Goal: Download file/media

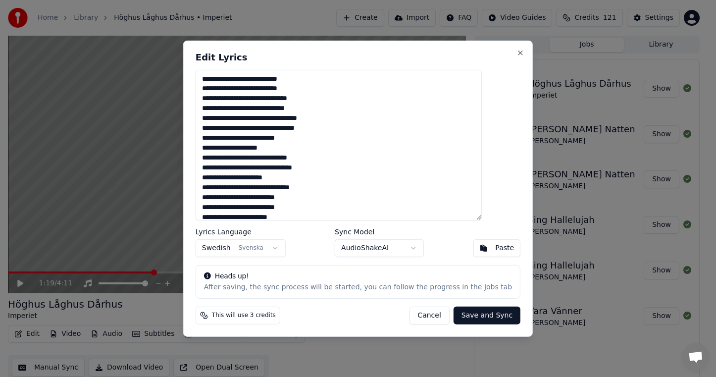
click at [418, 308] on button "Cancel" at bounding box center [429, 315] width 40 height 18
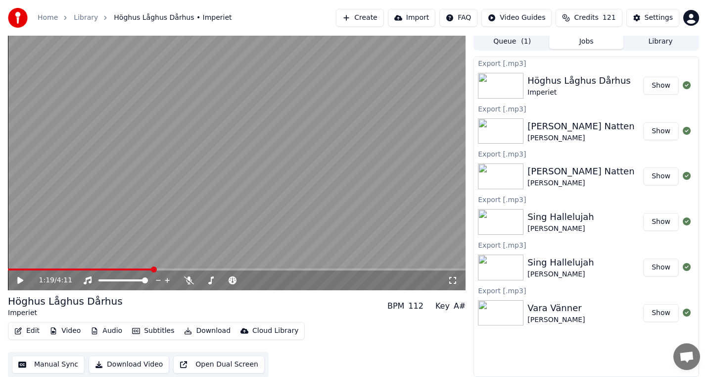
scroll to position [3, 0]
click at [665, 35] on div "Home Library [GEOGRAPHIC_DATA] • Imperiet Create Import FAQ Video Guides Credit…" at bounding box center [353, 18] width 707 height 36
click at [662, 43] on button "Library" at bounding box center [661, 41] width 74 height 14
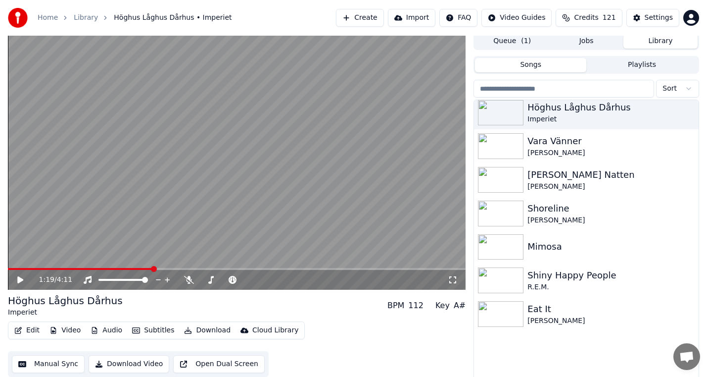
scroll to position [495, 0]
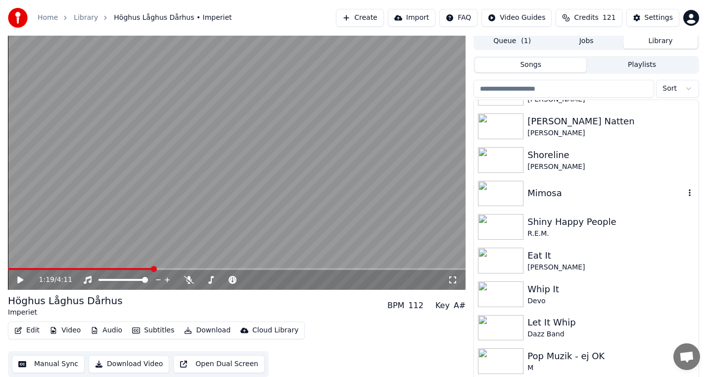
click at [580, 198] on div "Mimosa" at bounding box center [606, 193] width 157 height 14
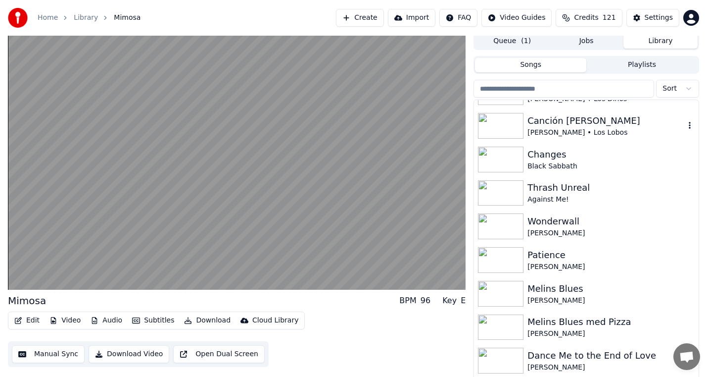
scroll to position [1237, 0]
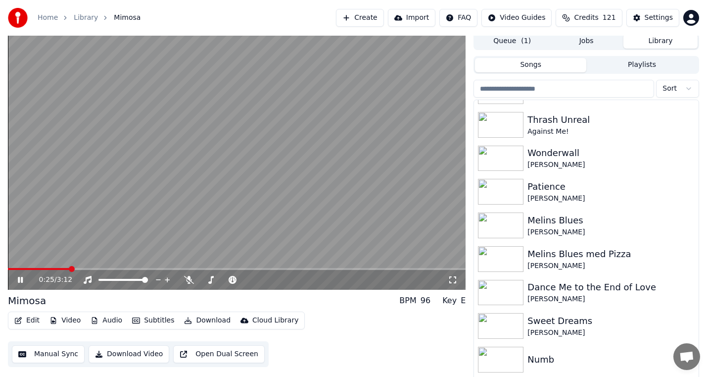
click at [18, 278] on icon at bounding box center [20, 280] width 5 height 6
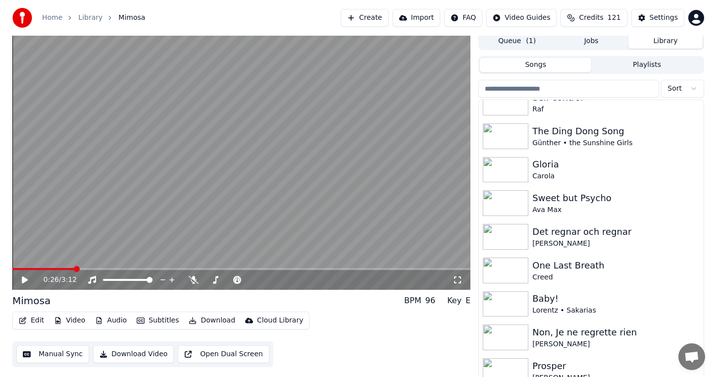
scroll to position [1732, 0]
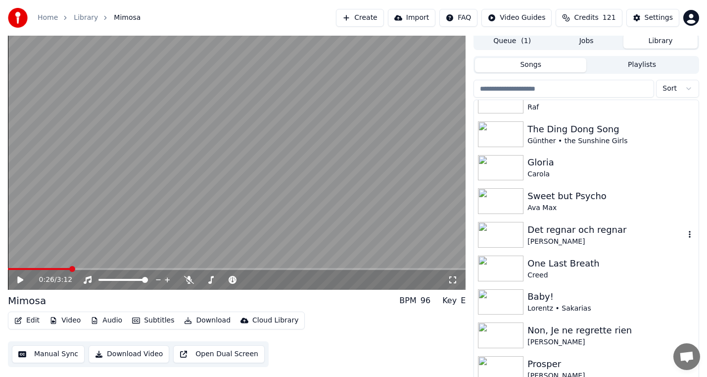
click at [581, 234] on div "Det regnar och regnar" at bounding box center [606, 230] width 157 height 14
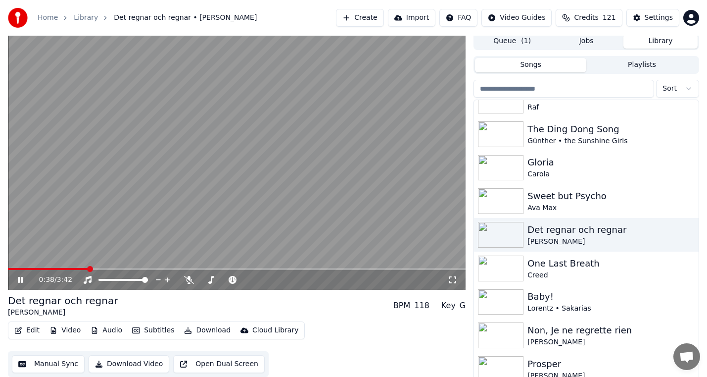
drag, startPoint x: 24, startPoint y: 279, endPoint x: 64, endPoint y: 280, distance: 40.6
click at [24, 279] on icon at bounding box center [27, 280] width 23 height 8
click at [112, 329] on button "Audio" at bounding box center [107, 330] width 40 height 14
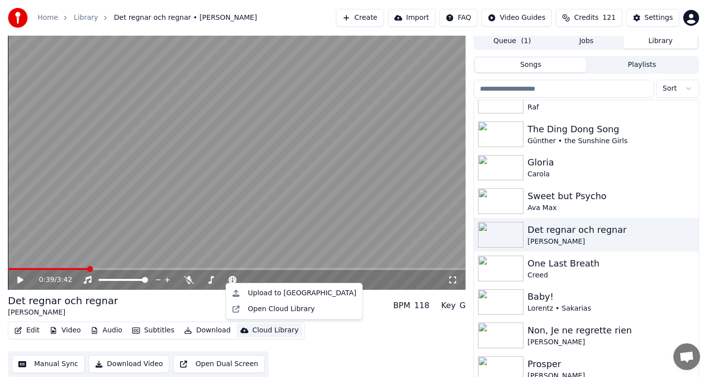
click at [360, 305] on div "Det regnar och regnar [PERSON_NAME] BPM 118 Key G" at bounding box center [237, 305] width 458 height 24
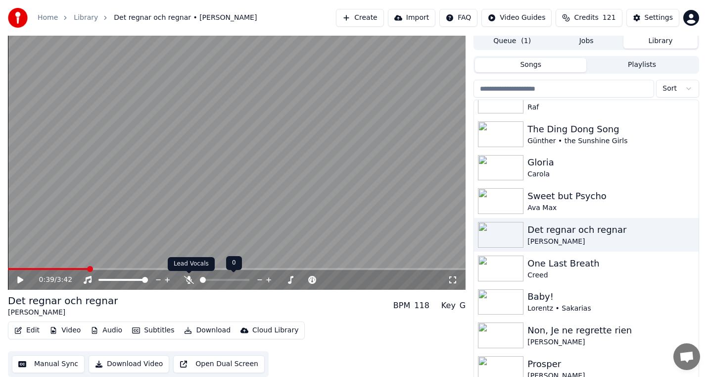
click at [191, 278] on icon at bounding box center [189, 280] width 10 height 8
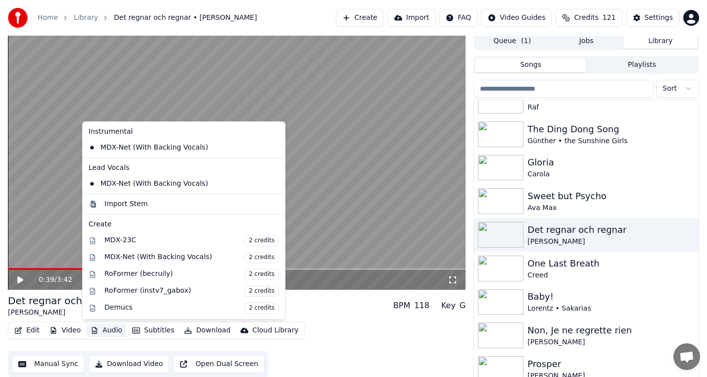
click at [103, 327] on button "Audio" at bounding box center [107, 330] width 40 height 14
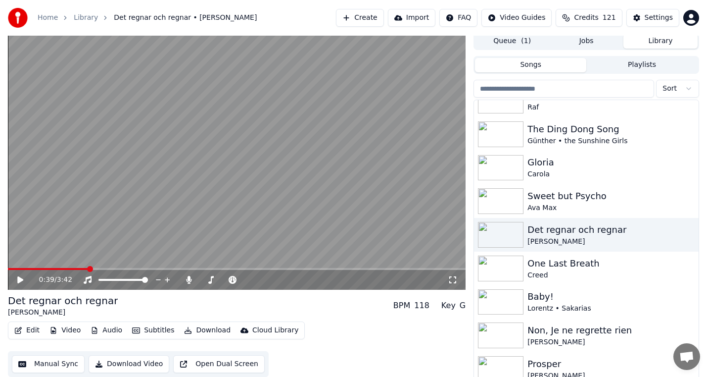
click at [339, 317] on div "Det regnar och regnar [PERSON_NAME] BPM 118 Key G" at bounding box center [237, 305] width 458 height 24
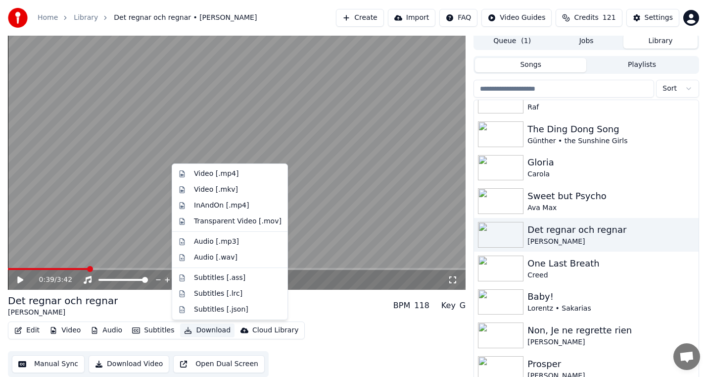
click at [194, 331] on button "Download" at bounding box center [207, 330] width 54 height 14
click at [258, 240] on div "Audio [.mp3]" at bounding box center [238, 242] width 88 height 10
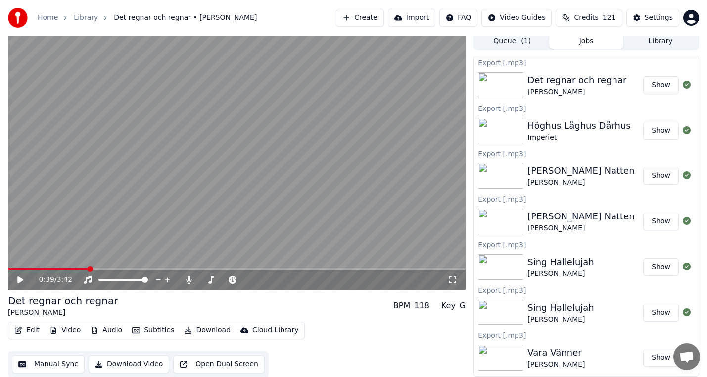
drag, startPoint x: 393, startPoint y: 339, endPoint x: 385, endPoint y: 336, distance: 9.2
click at [393, 339] on div "Edit Video Audio Subtitles Download Cloud Library Manual Sync Download Video Op…" at bounding box center [237, 348] width 458 height 55
click at [191, 277] on icon at bounding box center [189, 280] width 10 height 8
click at [26, 329] on button "Edit" at bounding box center [26, 330] width 33 height 14
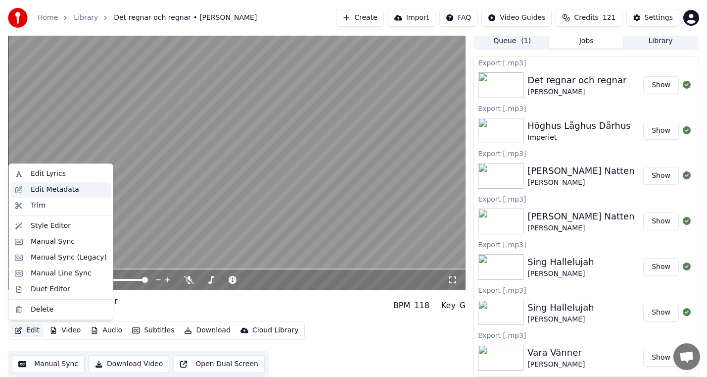
click at [83, 192] on div "Edit Metadata" at bounding box center [69, 190] width 76 height 10
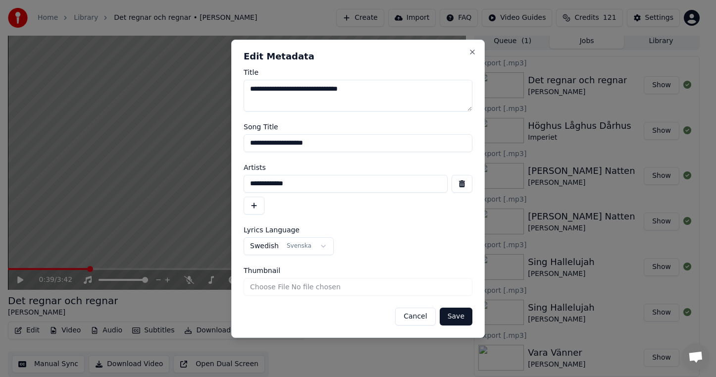
drag, startPoint x: 358, startPoint y: 145, endPoint x: 189, endPoint y: 145, distance: 169.7
click at [189, 145] on body "**********" at bounding box center [353, 185] width 707 height 377
click at [319, 182] on input "**********" at bounding box center [345, 184] width 204 height 18
drag, startPoint x: 321, startPoint y: 183, endPoint x: 106, endPoint y: 189, distance: 214.4
click at [114, 187] on body "**********" at bounding box center [353, 185] width 707 height 377
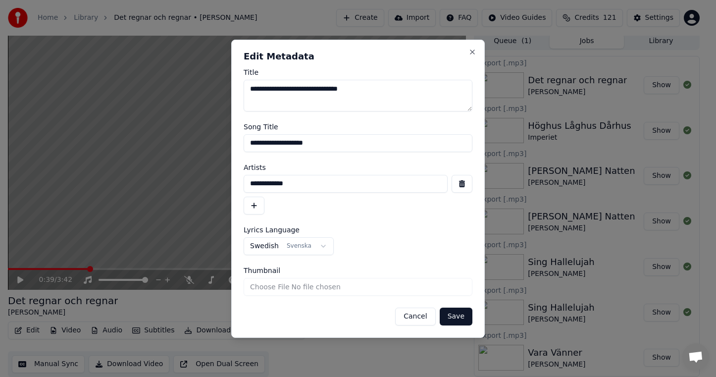
click at [284, 188] on input "**********" at bounding box center [345, 184] width 204 height 18
click at [314, 180] on input "**********" at bounding box center [345, 184] width 204 height 18
drag, startPoint x: 321, startPoint y: 181, endPoint x: 163, endPoint y: 179, distance: 157.9
click at [163, 179] on body "**********" at bounding box center [353, 185] width 707 height 377
drag, startPoint x: 428, startPoint y: 317, endPoint x: 401, endPoint y: 317, distance: 26.7
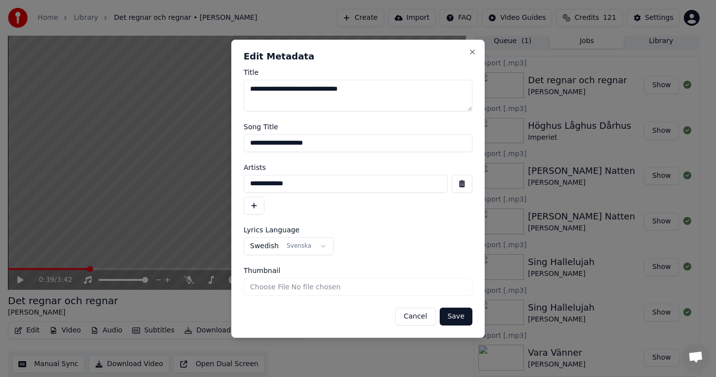
click at [428, 317] on button "Cancel" at bounding box center [415, 316] width 40 height 18
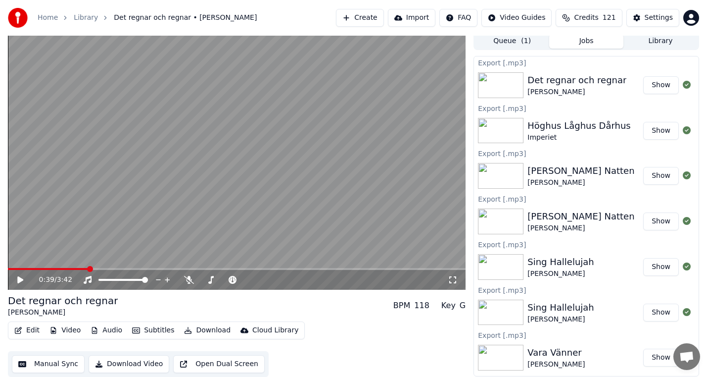
click at [25, 332] on button "Edit" at bounding box center [26, 330] width 33 height 14
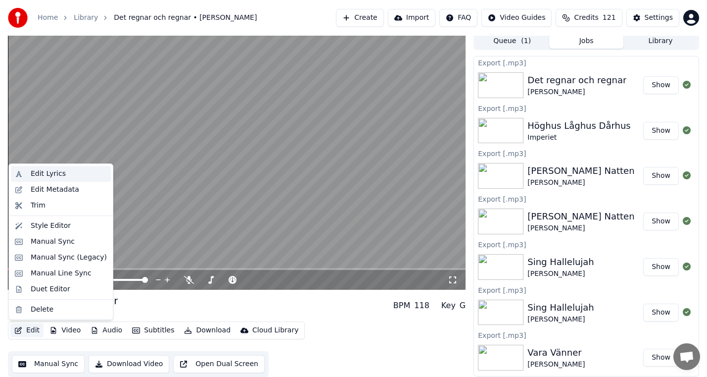
click at [71, 171] on div "Edit Lyrics" at bounding box center [69, 174] width 76 height 10
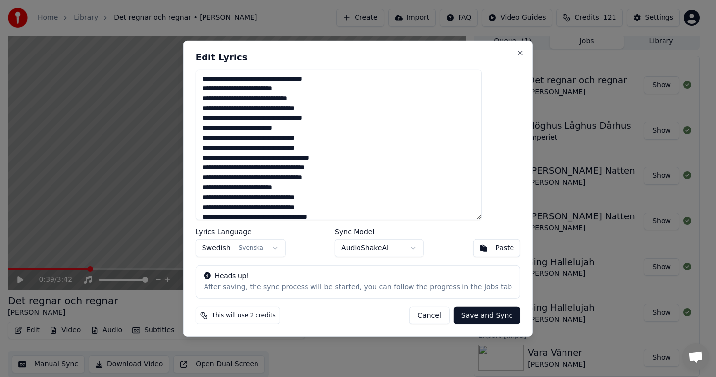
click at [400, 170] on textarea "**********" at bounding box center [338, 144] width 286 height 150
click at [412, 313] on button "Cancel" at bounding box center [429, 315] width 40 height 18
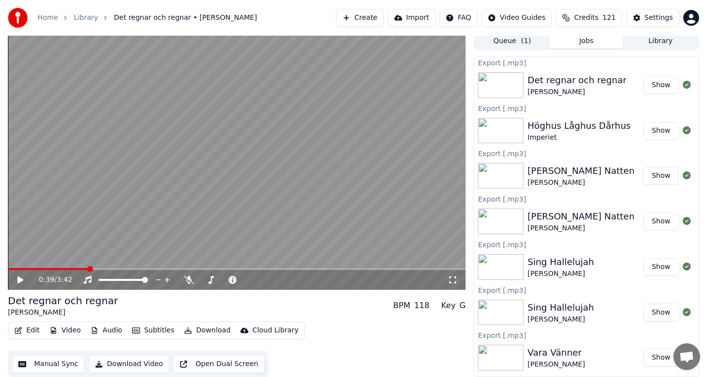
click at [207, 270] on span at bounding box center [237, 269] width 458 height 2
click at [282, 268] on span at bounding box center [237, 269] width 458 height 2
click at [31, 331] on button "Edit" at bounding box center [26, 330] width 33 height 14
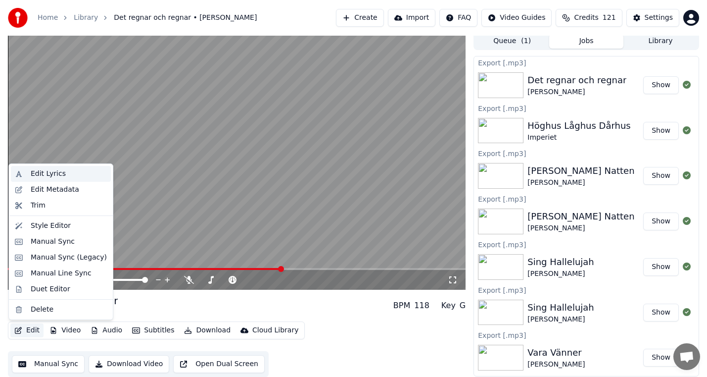
click at [77, 172] on div "Edit Lyrics" at bounding box center [69, 174] width 76 height 10
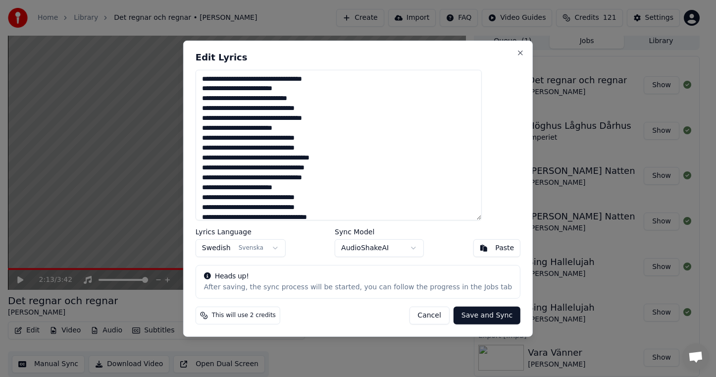
click at [419, 314] on button "Cancel" at bounding box center [429, 315] width 40 height 18
